Goal: Browse casually

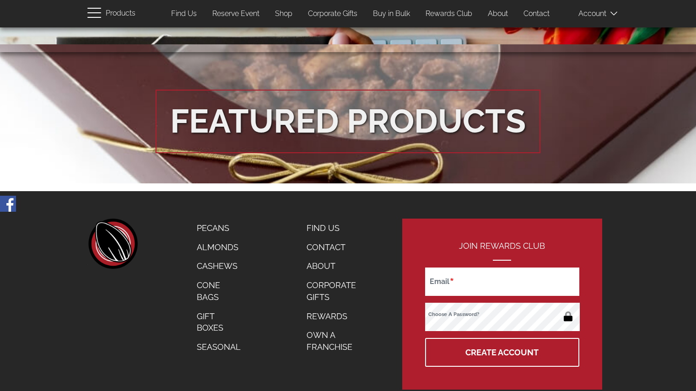
scroll to position [1573, 0]
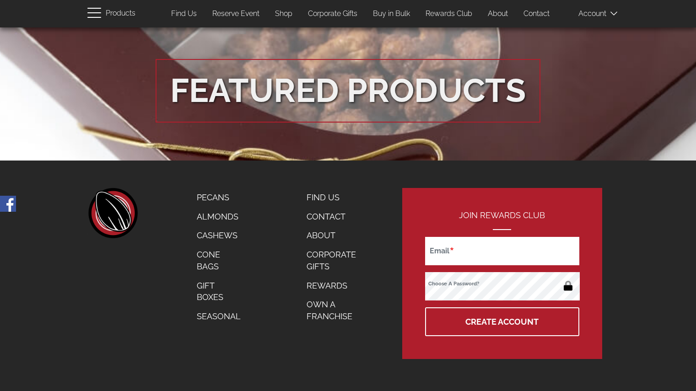
click at [220, 235] on link "Cashews" at bounding box center [219, 235] width 58 height 19
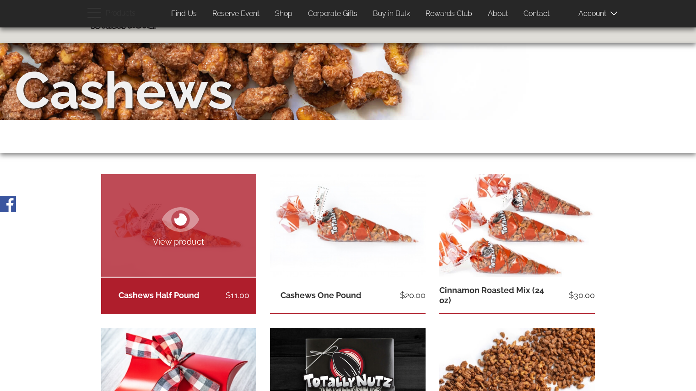
scroll to position [137, 0]
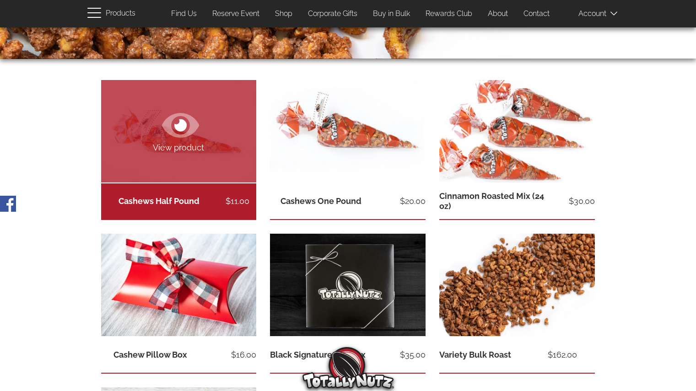
click at [166, 196] on link "Cashews Half Pound" at bounding box center [159, 201] width 81 height 10
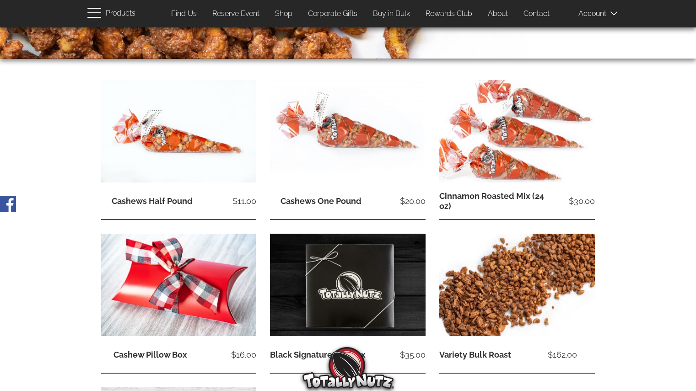
scroll to position [235, 0]
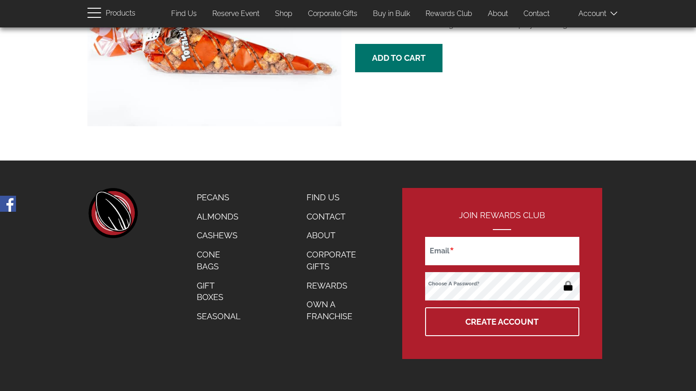
scroll to position [15, 0]
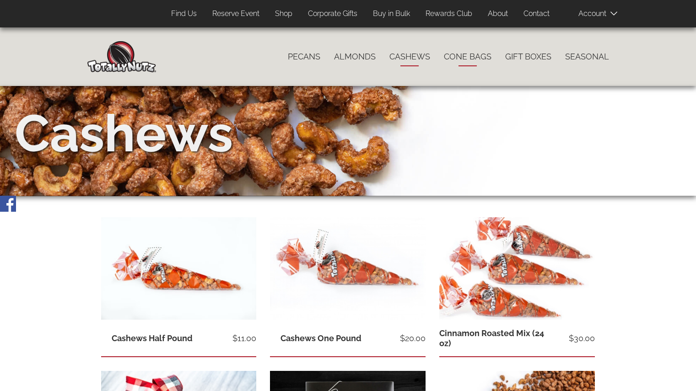
click at [449, 60] on link "Cone Bags" at bounding box center [467, 56] width 61 height 19
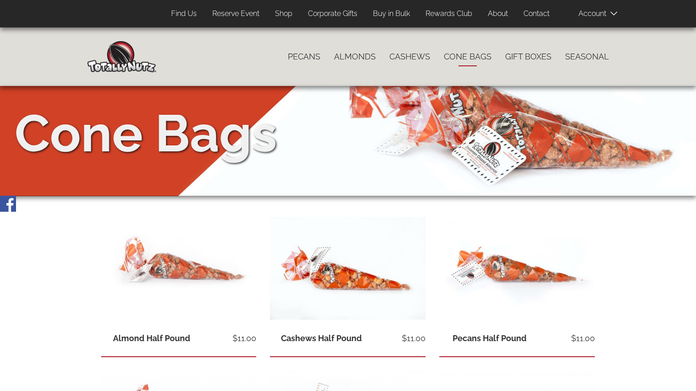
click at [41, 268] on div "Close navigation Main navigation Home Catalog menu navigation Pecans Almonds Ca…" at bounding box center [348, 349] width 696 height 644
click at [596, 56] on link "Seasonal" at bounding box center [587, 56] width 58 height 19
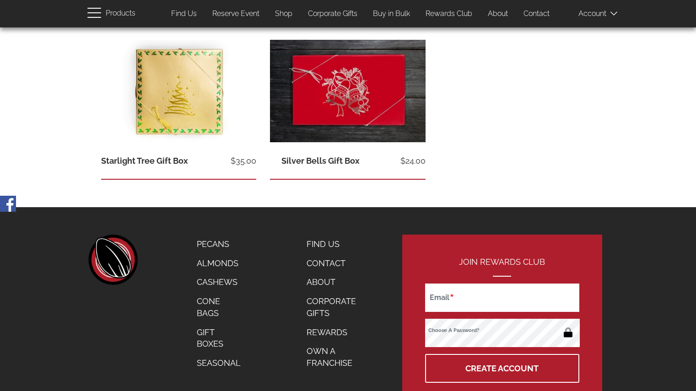
scroll to position [224, 0]
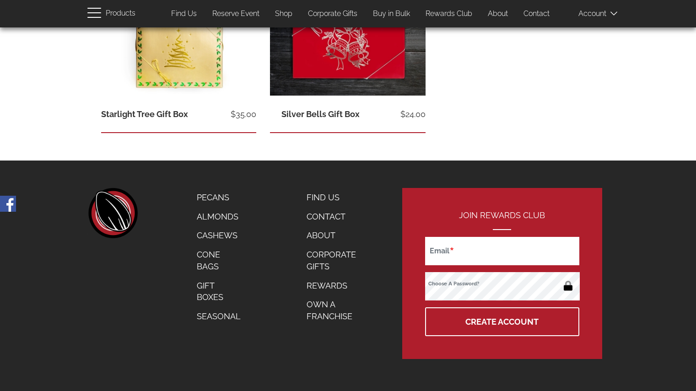
click at [204, 314] on link "Seasonal" at bounding box center [219, 316] width 58 height 19
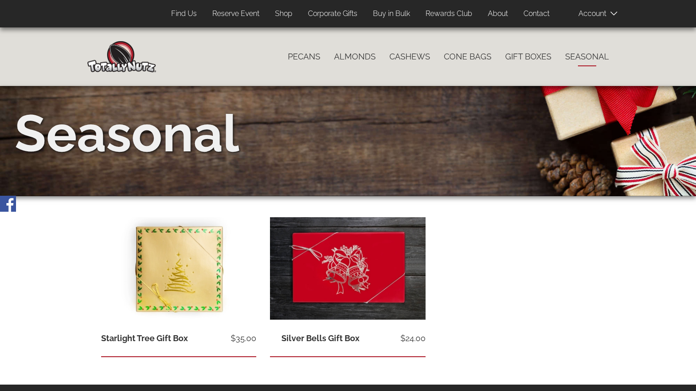
click at [114, 67] on img at bounding box center [121, 56] width 69 height 31
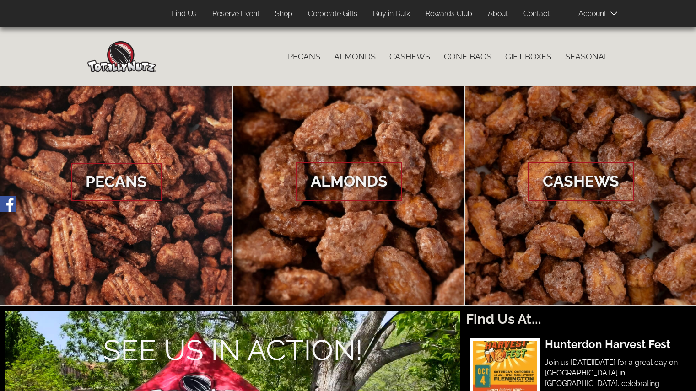
click at [124, 66] on img at bounding box center [121, 56] width 69 height 31
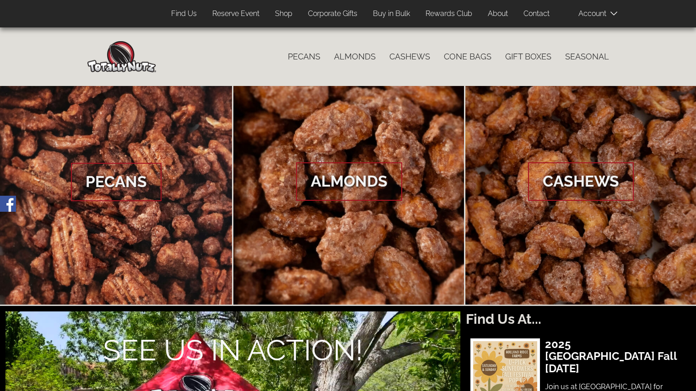
click at [129, 57] on img at bounding box center [121, 56] width 69 height 31
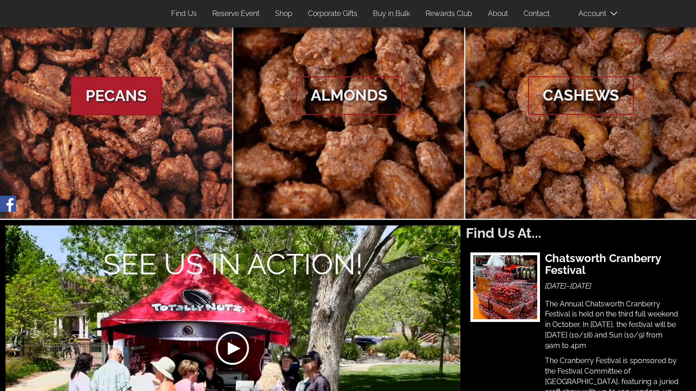
scroll to position [92, 0]
